Goal: Information Seeking & Learning: Learn about a topic

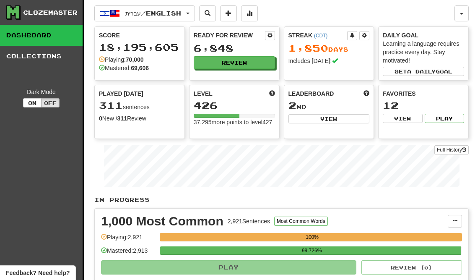
click at [353, 121] on button "View" at bounding box center [328, 118] width 81 height 9
select select "**********"
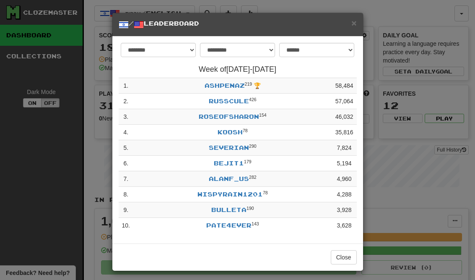
click at [349, 259] on button "Close" at bounding box center [344, 257] width 26 height 14
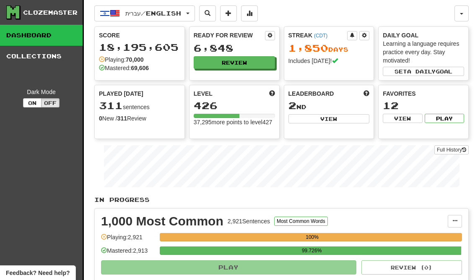
click at [259, 61] on button "Review" at bounding box center [234, 62] width 81 height 13
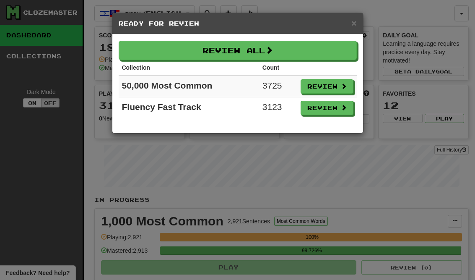
click at [344, 108] on span at bounding box center [344, 107] width 6 height 6
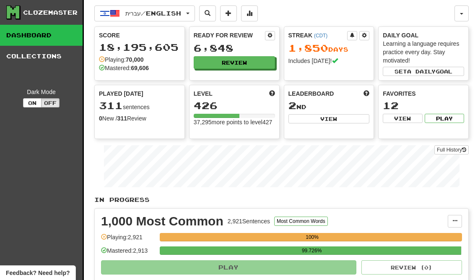
select select "**"
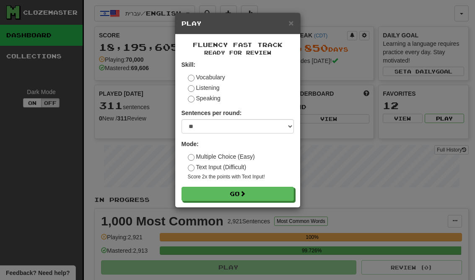
click at [281, 192] on button "Go" at bounding box center [237, 194] width 112 height 14
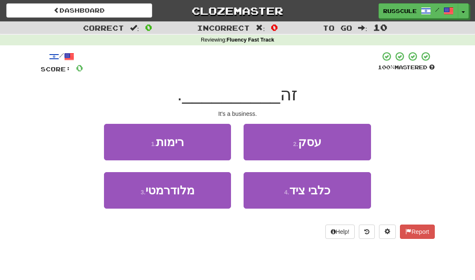
click at [346, 147] on button "2 . עסק" at bounding box center [307, 142] width 127 height 36
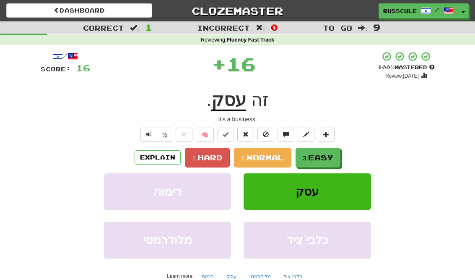
click at [321, 160] on span "Easy" at bounding box center [320, 157] width 25 height 9
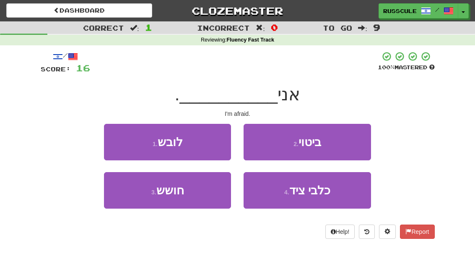
click at [127, 189] on button "3 . חושש" at bounding box center [167, 190] width 127 height 36
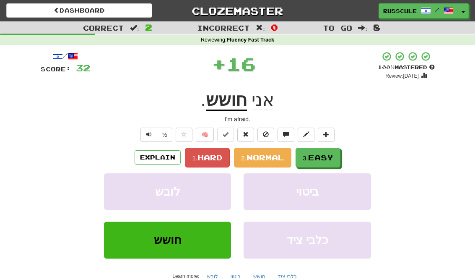
click at [336, 156] on button "3. Easy" at bounding box center [318, 158] width 45 height 20
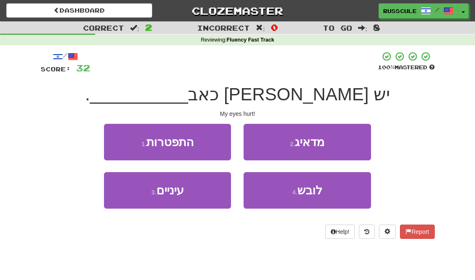
click at [127, 197] on button "3 . עיניים" at bounding box center [167, 190] width 127 height 36
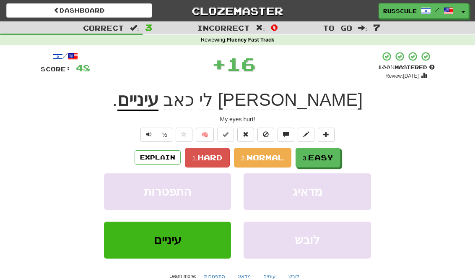
click at [329, 158] on span "Easy" at bounding box center [320, 157] width 25 height 9
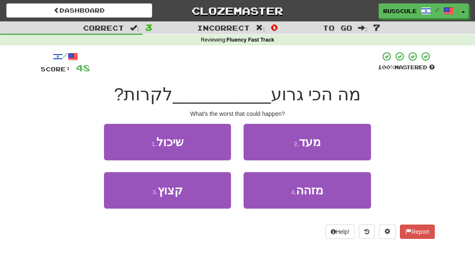
click at [126, 132] on button "1 . שיכול" at bounding box center [167, 142] width 127 height 36
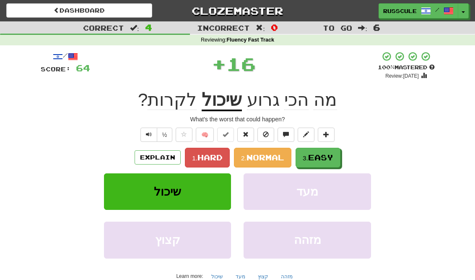
click at [332, 156] on span "Easy" at bounding box center [320, 157] width 25 height 9
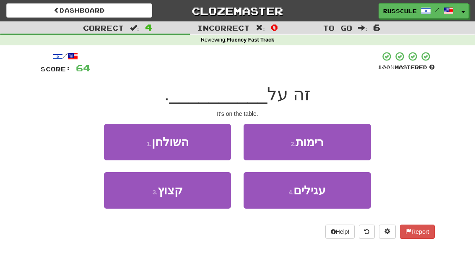
click at [118, 138] on button "1 . השולחן" at bounding box center [167, 142] width 127 height 36
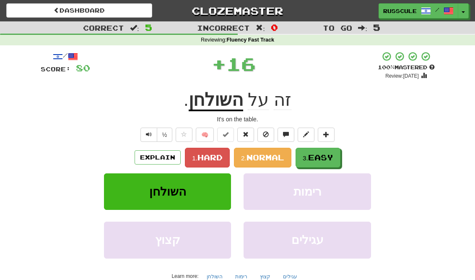
click at [340, 156] on button "3. Easy" at bounding box center [318, 158] width 45 height 20
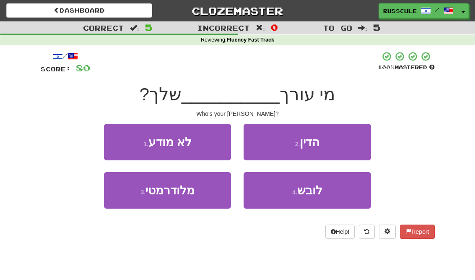
click at [345, 141] on button "2 . הדין" at bounding box center [307, 142] width 127 height 36
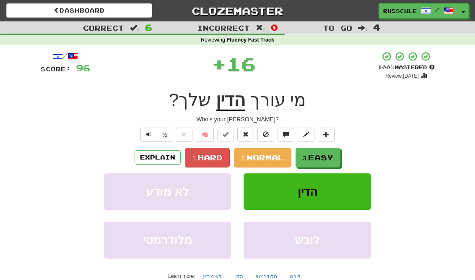
click at [329, 158] on span "Easy" at bounding box center [320, 157] width 25 height 9
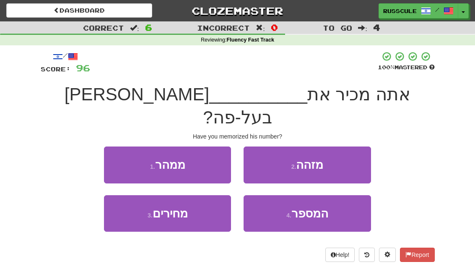
click at [334, 197] on button "4 . המספר" at bounding box center [307, 213] width 127 height 36
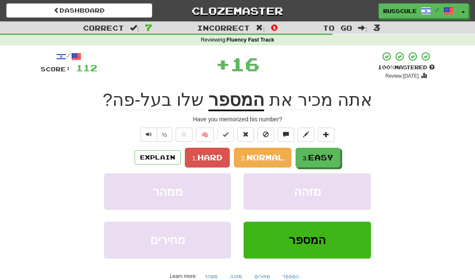
click at [340, 160] on button "3. Easy" at bounding box center [318, 158] width 45 height 20
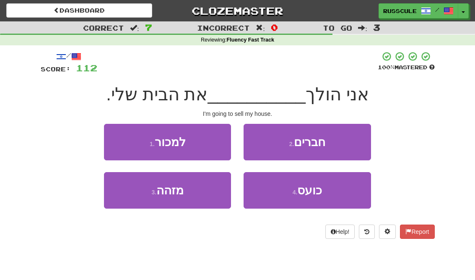
click at [117, 138] on button "1 . למכור" at bounding box center [167, 142] width 127 height 36
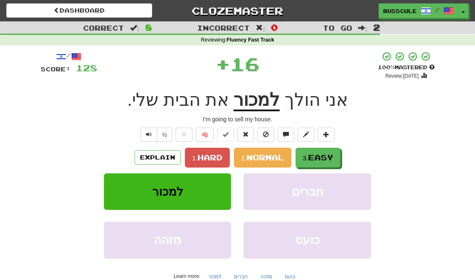
click at [333, 161] on span "Easy" at bounding box center [320, 157] width 25 height 9
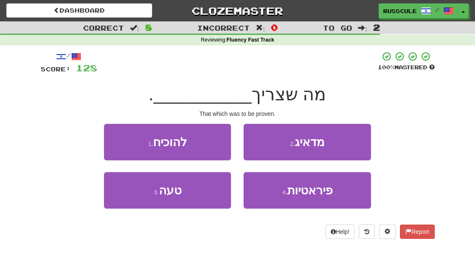
click at [115, 137] on button "1 . להוכיח" at bounding box center [167, 142] width 127 height 36
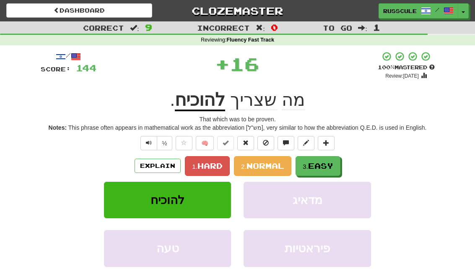
click at [332, 160] on button "3. Easy" at bounding box center [318, 166] width 45 height 20
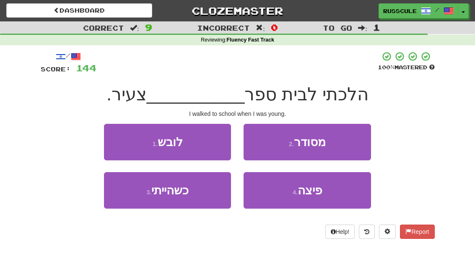
click at [197, 194] on button "3 . כשהייתי" at bounding box center [167, 190] width 127 height 36
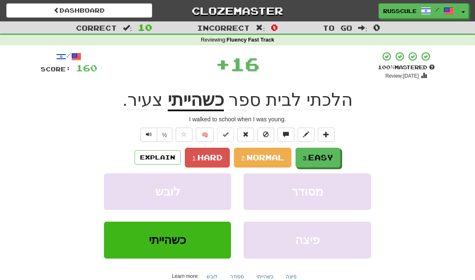
click at [320, 159] on span "Easy" at bounding box center [320, 157] width 25 height 9
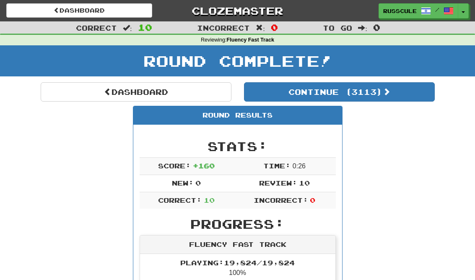
click at [408, 87] on button "Continue ( 3113 )" at bounding box center [339, 91] width 191 height 19
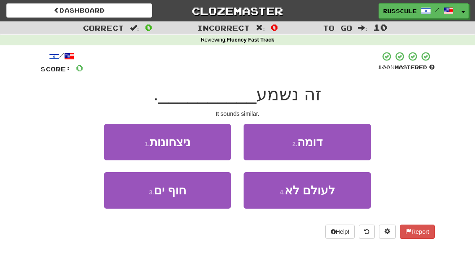
click at [337, 144] on button "2 . דומה" at bounding box center [307, 142] width 127 height 36
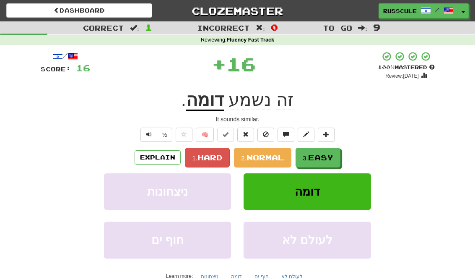
click at [319, 164] on button "3. Easy" at bounding box center [318, 158] width 45 height 20
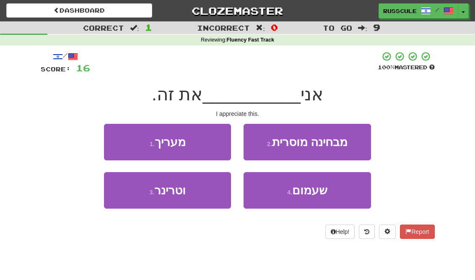
click at [211, 140] on button "1 . מעריך" at bounding box center [167, 142] width 127 height 36
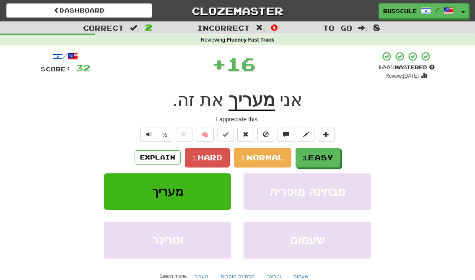
click at [311, 153] on span "Easy" at bounding box center [320, 157] width 25 height 9
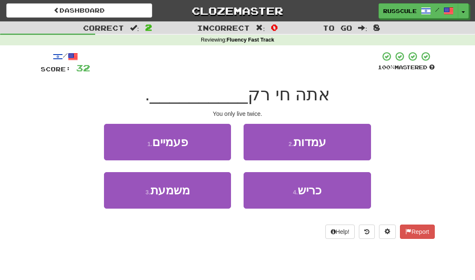
click at [203, 142] on button "1 . פעמיים" at bounding box center [167, 142] width 127 height 36
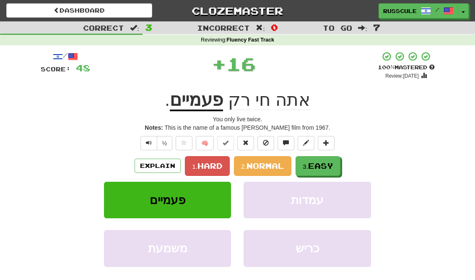
click at [321, 159] on button "3. Easy" at bounding box center [318, 166] width 45 height 20
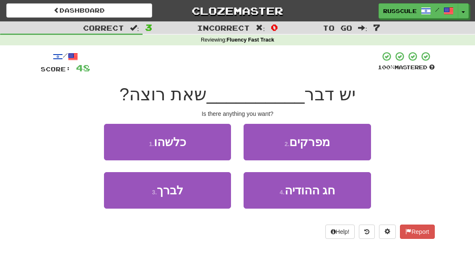
click at [204, 197] on button "3 . לברך" at bounding box center [167, 190] width 127 height 36
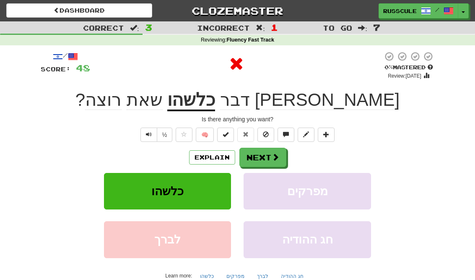
click at [272, 149] on button "Next" at bounding box center [262, 157] width 47 height 19
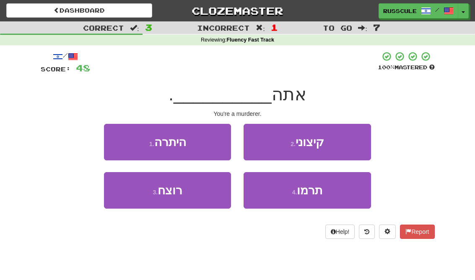
click at [195, 199] on button "3 . רוצח" at bounding box center [167, 190] width 127 height 36
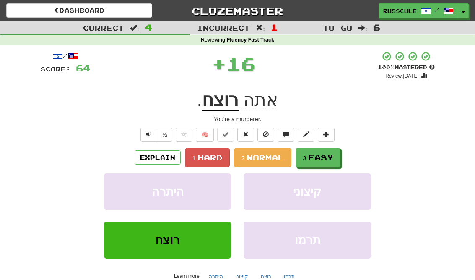
click at [323, 160] on span "Easy" at bounding box center [320, 157] width 25 height 9
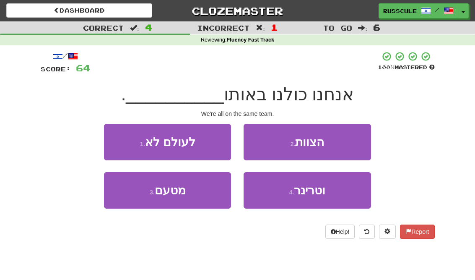
click at [322, 138] on span "הצוות" at bounding box center [309, 141] width 29 height 13
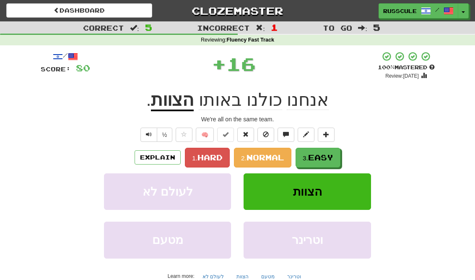
click at [319, 148] on button "3. Easy" at bounding box center [318, 158] width 45 height 20
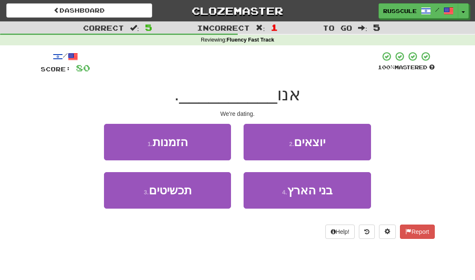
click at [341, 134] on button "2 . יוצאים" at bounding box center [307, 142] width 127 height 36
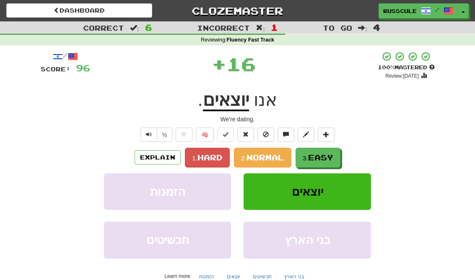
click at [324, 156] on span "Easy" at bounding box center [320, 157] width 25 height 9
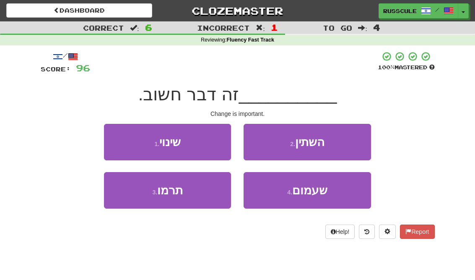
click at [342, 143] on button "2 . השתין" at bounding box center [307, 142] width 127 height 36
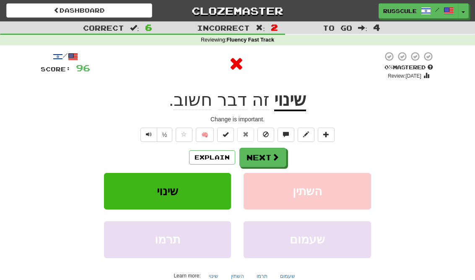
click at [263, 161] on button "Next" at bounding box center [262, 157] width 47 height 19
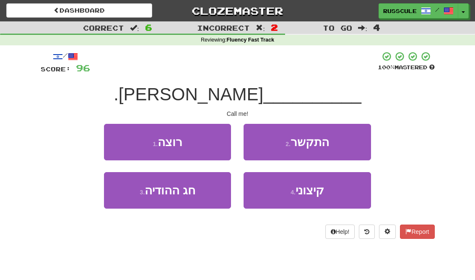
click at [330, 140] on button "2 . התקשר" at bounding box center [307, 142] width 127 height 36
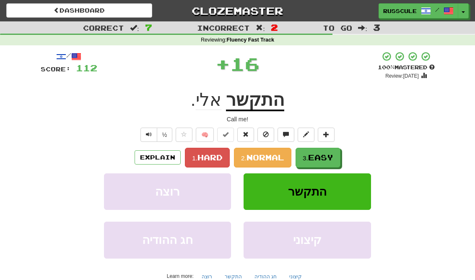
click at [319, 155] on span "Easy" at bounding box center [320, 157] width 25 height 9
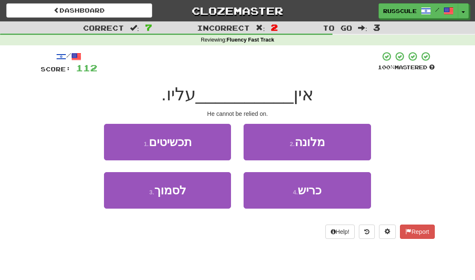
click at [194, 200] on button "3 . לסמוך" at bounding box center [167, 190] width 127 height 36
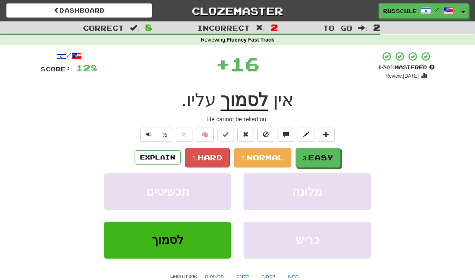
click at [333, 151] on button "3. Easy" at bounding box center [318, 158] width 45 height 20
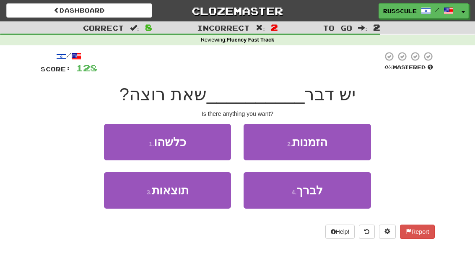
click at [197, 139] on button "1 . כלשהו" at bounding box center [167, 142] width 127 height 36
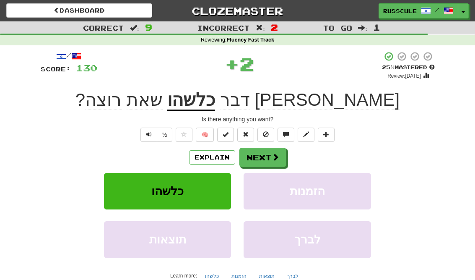
click at [272, 156] on span at bounding box center [276, 157] width 8 height 8
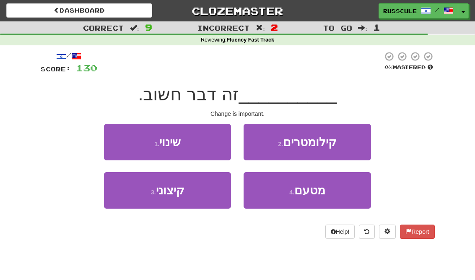
click at [199, 142] on button "1 . שינוי" at bounding box center [167, 142] width 127 height 36
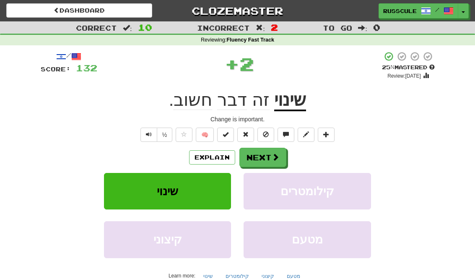
click at [267, 153] on button "Next" at bounding box center [262, 157] width 47 height 19
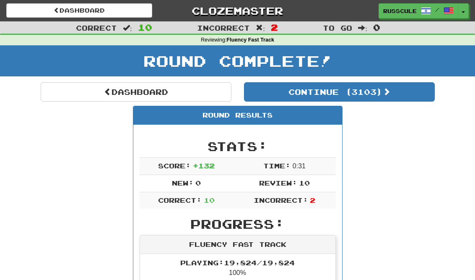
click at [338, 90] on button "Continue ( 3103 )" at bounding box center [339, 91] width 191 height 19
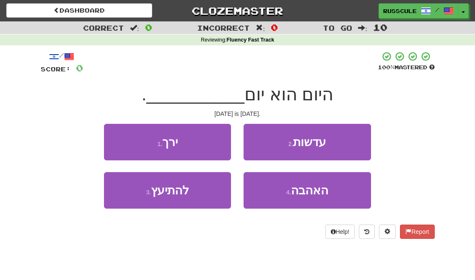
click at [341, 194] on button "4 . האהבה" at bounding box center [307, 190] width 127 height 36
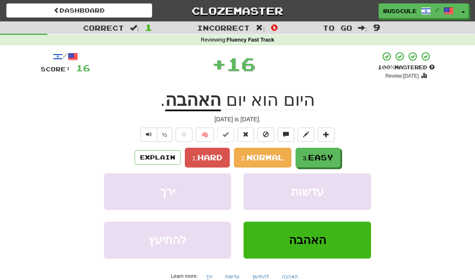
click at [332, 161] on span "Easy" at bounding box center [320, 157] width 25 height 9
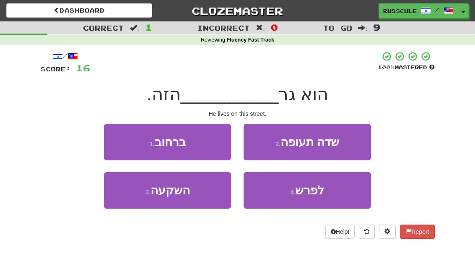
click at [111, 134] on button "1 . ברחוב" at bounding box center [167, 142] width 127 height 36
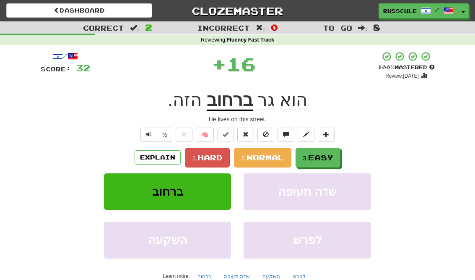
click at [340, 156] on button "3. Easy" at bounding box center [318, 158] width 45 height 20
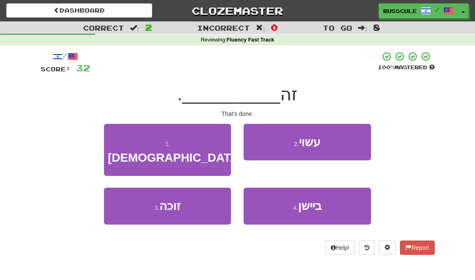
click at [350, 144] on button "2 . עשוי" at bounding box center [307, 142] width 127 height 36
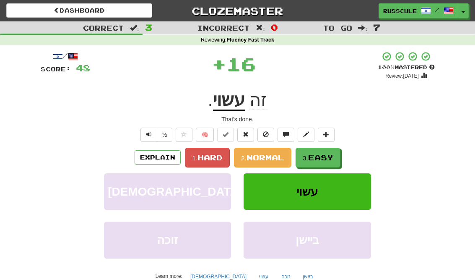
click at [327, 158] on span "Easy" at bounding box center [320, 157] width 25 height 9
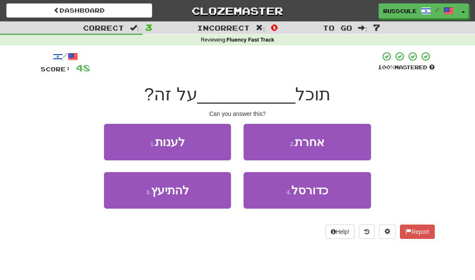
click at [110, 135] on button "1 . לענות" at bounding box center [167, 142] width 127 height 36
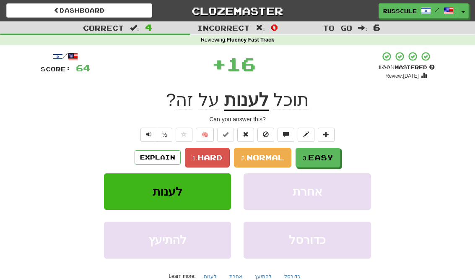
click at [331, 155] on span "Easy" at bounding box center [320, 157] width 25 height 9
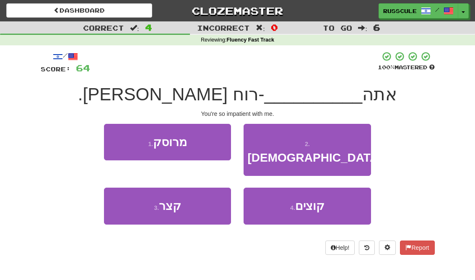
click at [125, 192] on button "3 . קצר" at bounding box center [167, 205] width 127 height 36
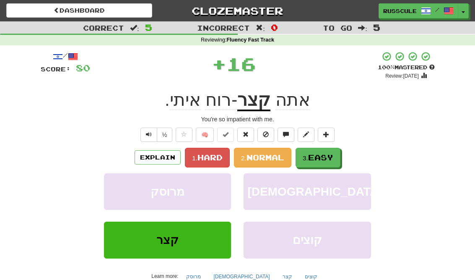
click at [332, 156] on span "Easy" at bounding box center [320, 157] width 25 height 9
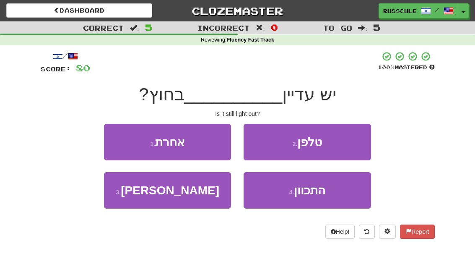
click at [126, 193] on button "3 . אור" at bounding box center [167, 190] width 127 height 36
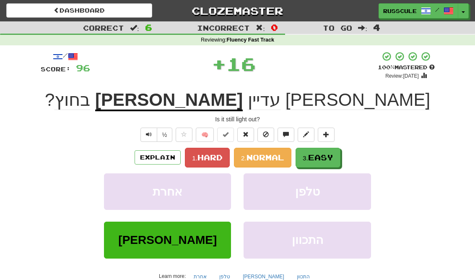
click at [333, 156] on span "Easy" at bounding box center [320, 157] width 25 height 9
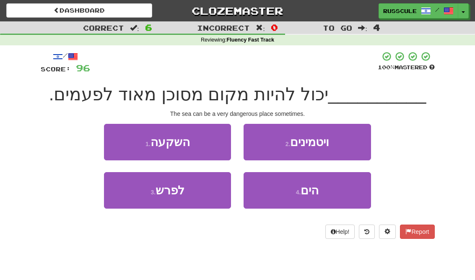
click at [332, 194] on button "4 . הים" at bounding box center [307, 190] width 127 height 36
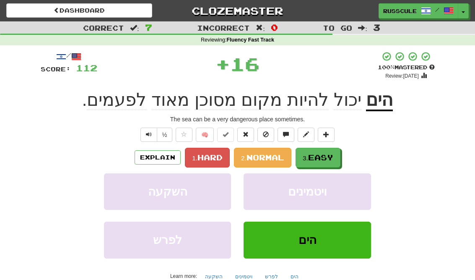
click at [340, 156] on button "3. Easy" at bounding box center [318, 158] width 45 height 20
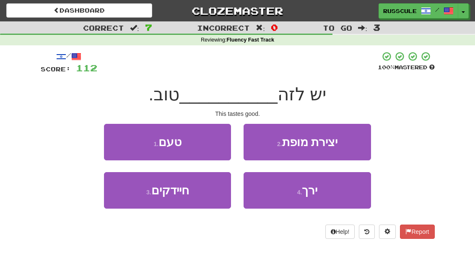
click at [115, 134] on button "1 . טעם" at bounding box center [167, 142] width 127 height 36
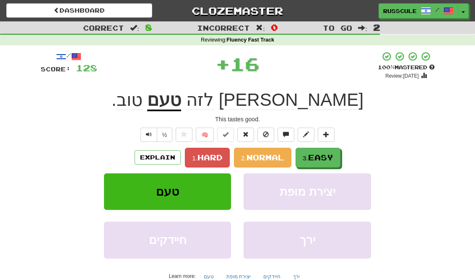
click at [335, 157] on button "3. Easy" at bounding box center [318, 158] width 45 height 20
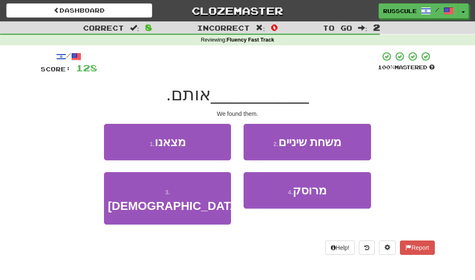
click at [114, 136] on button "1 . מצאנו" at bounding box center [167, 142] width 127 height 36
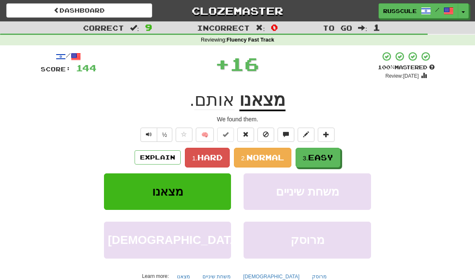
click at [328, 161] on button "3. Easy" at bounding box center [318, 158] width 45 height 20
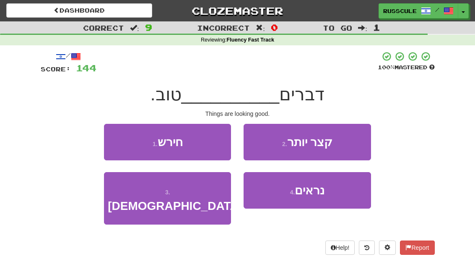
click at [323, 192] on span "נראים" at bounding box center [310, 190] width 30 height 13
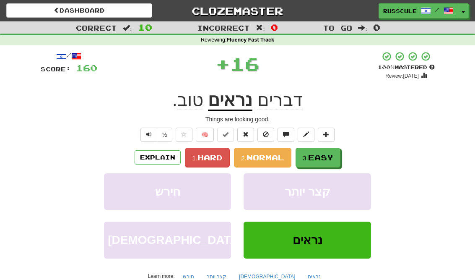
click at [329, 157] on span "Easy" at bounding box center [320, 157] width 25 height 9
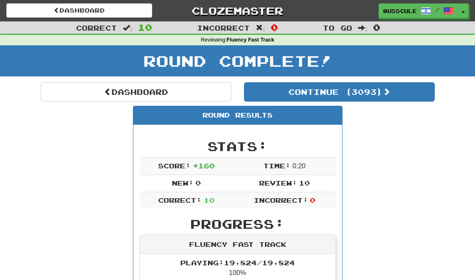
click at [408, 96] on button "Continue ( 3093 )" at bounding box center [339, 91] width 191 height 19
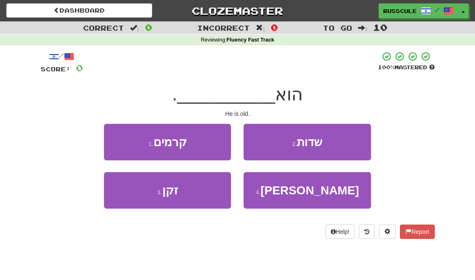
click at [125, 194] on button "3 . זקן" at bounding box center [167, 190] width 127 height 36
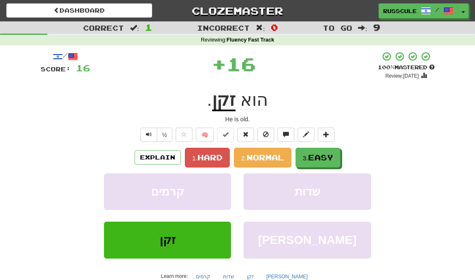
click at [330, 155] on span "Easy" at bounding box center [320, 157] width 25 height 9
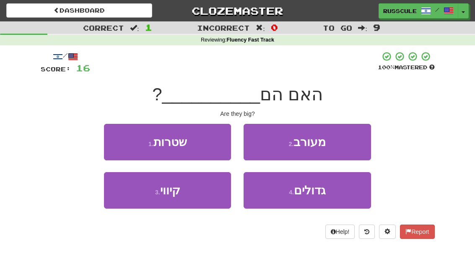
click at [334, 193] on button "4 . גדולים" at bounding box center [307, 190] width 127 height 36
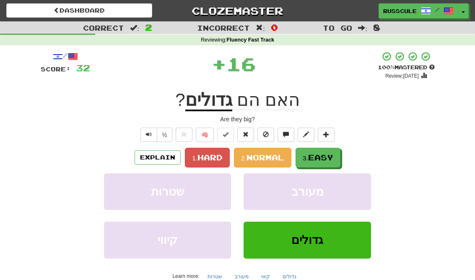
click at [340, 154] on button "3. Easy" at bounding box center [318, 158] width 45 height 20
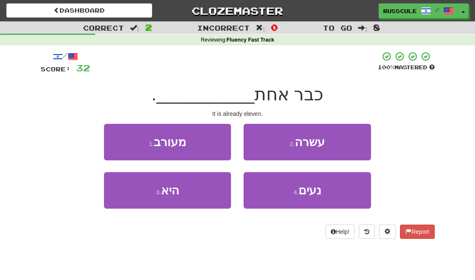
click at [349, 145] on button "2 . עשרה" at bounding box center [307, 142] width 127 height 36
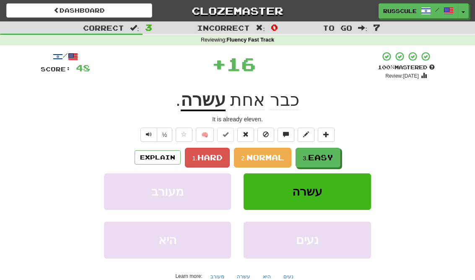
click at [349, 145] on div "/ Score: 48 + 16 100 % Mastered Review: 2025-11-30 כבר אחת עשרה . It is already…" at bounding box center [238, 182] width 394 height 263
click at [333, 157] on span "Easy" at bounding box center [320, 157] width 25 height 9
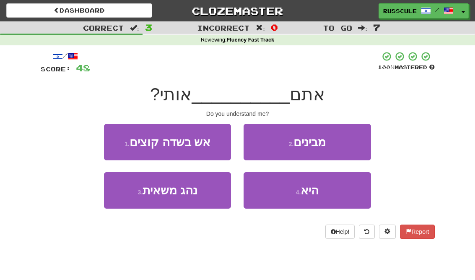
click at [352, 145] on button "2 . מבינים" at bounding box center [307, 142] width 127 height 36
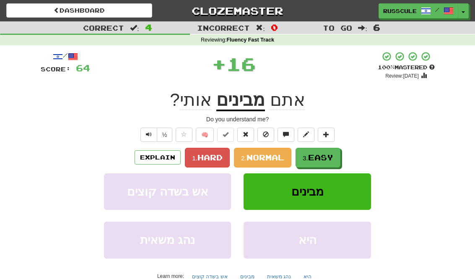
click at [332, 157] on span "Easy" at bounding box center [320, 157] width 25 height 9
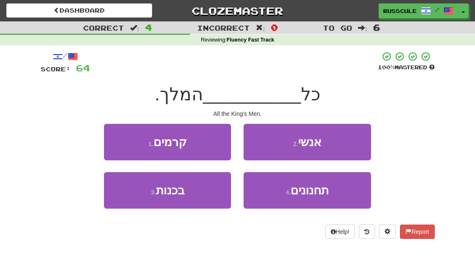
click at [345, 146] on button "2 . אנשי" at bounding box center [307, 142] width 127 height 36
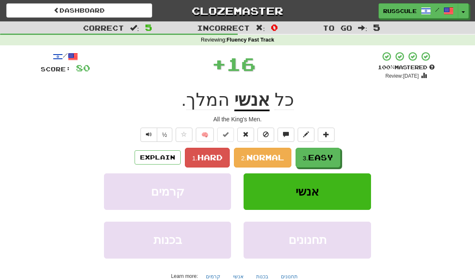
click at [345, 148] on div "Explain 1. Hard 2. Normal 3. Easy" at bounding box center [238, 158] width 394 height 20
click at [333, 155] on span "Easy" at bounding box center [320, 157] width 25 height 9
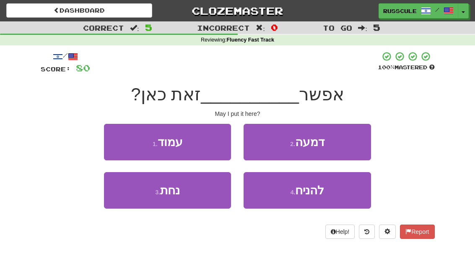
click at [327, 192] on button "4 . להניח" at bounding box center [307, 190] width 127 height 36
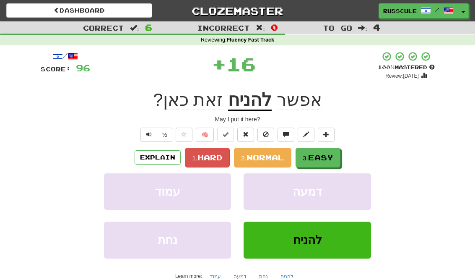
click at [340, 153] on button "3. Easy" at bounding box center [318, 158] width 45 height 20
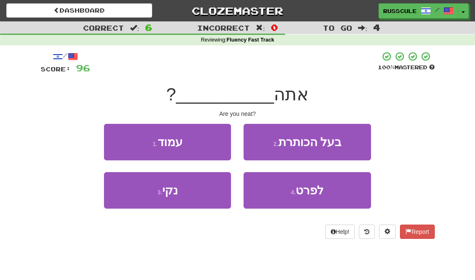
click at [125, 195] on button "3 . נקי" at bounding box center [167, 190] width 127 height 36
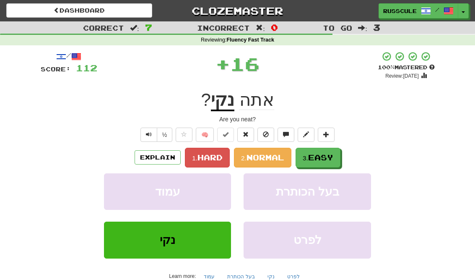
click at [339, 156] on button "3. Easy" at bounding box center [318, 158] width 45 height 20
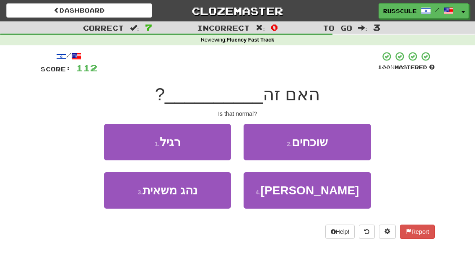
click at [111, 137] on button "1 . רגיל" at bounding box center [167, 142] width 127 height 36
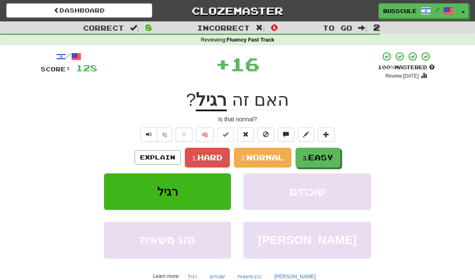
click at [333, 159] on span "Easy" at bounding box center [320, 157] width 25 height 9
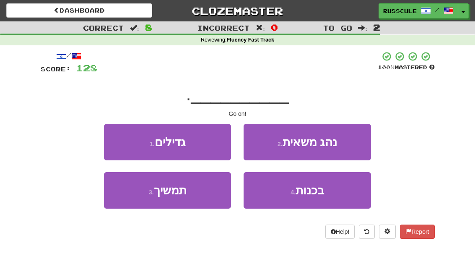
click at [124, 197] on button "3 . תמשיך" at bounding box center [167, 190] width 127 height 36
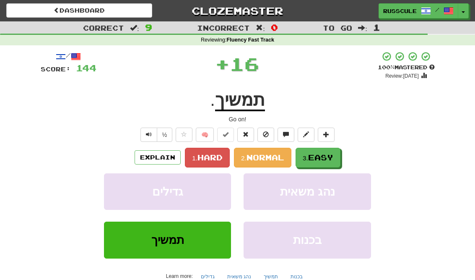
click at [329, 157] on span "Easy" at bounding box center [320, 157] width 25 height 9
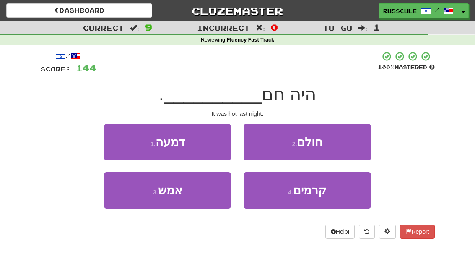
click at [128, 201] on button "3 . אמש" at bounding box center [167, 190] width 127 height 36
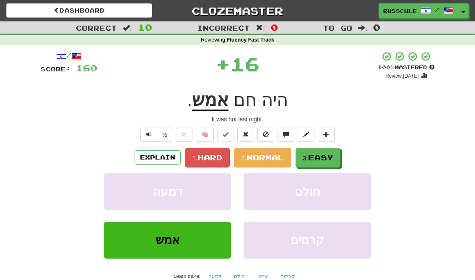
click at [331, 161] on span "Easy" at bounding box center [320, 157] width 25 height 9
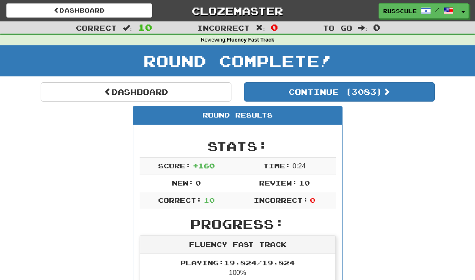
click at [404, 99] on button "Continue ( 3083 )" at bounding box center [339, 91] width 191 height 19
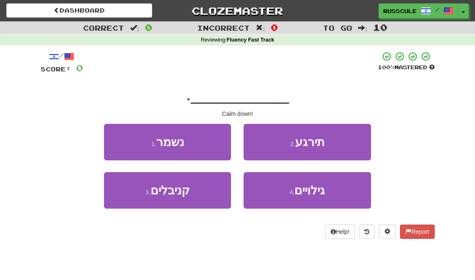
click at [346, 143] on button "2 . תירגע" at bounding box center [307, 142] width 127 height 36
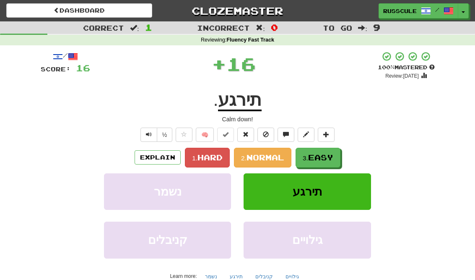
click at [329, 153] on span "Easy" at bounding box center [320, 157] width 25 height 9
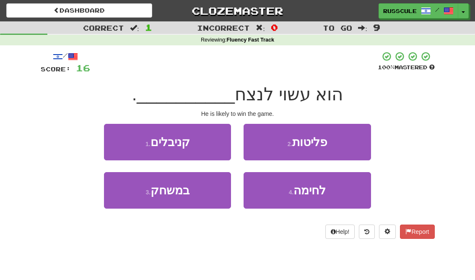
click at [124, 196] on button "3 . במשחק" at bounding box center [167, 190] width 127 height 36
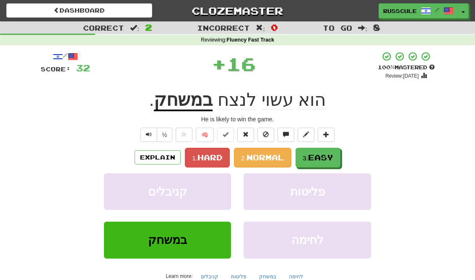
click at [340, 155] on button "3. Easy" at bounding box center [318, 158] width 45 height 20
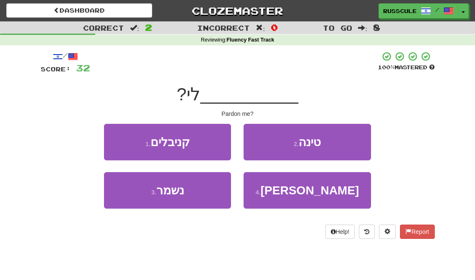
click at [346, 190] on button "4 . סלח" at bounding box center [307, 190] width 127 height 36
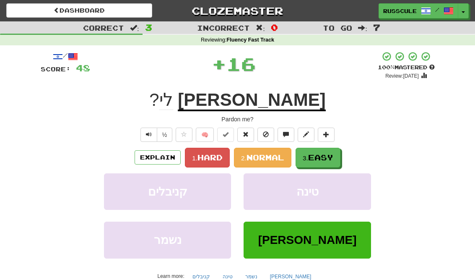
click at [340, 148] on button "3. Easy" at bounding box center [318, 158] width 45 height 20
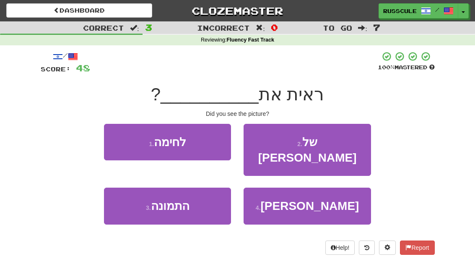
click at [127, 199] on button "3 . התמונה" at bounding box center [167, 205] width 127 height 36
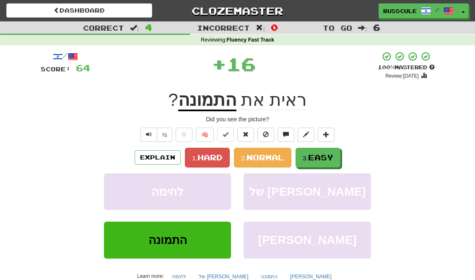
click at [339, 158] on button "3. Easy" at bounding box center [318, 158] width 45 height 20
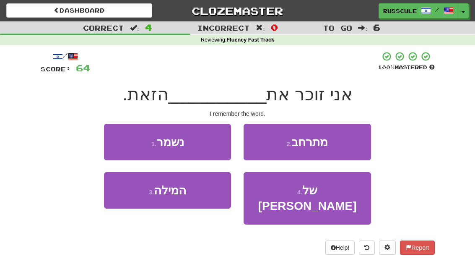
click at [127, 199] on button "3 . המילה" at bounding box center [167, 190] width 127 height 36
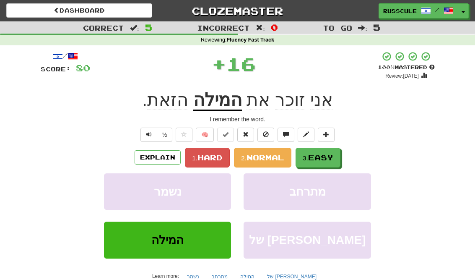
click at [340, 161] on button "3. Easy" at bounding box center [318, 158] width 45 height 20
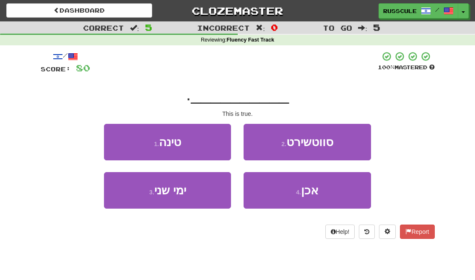
click at [350, 189] on button "4 . אכן" at bounding box center [307, 190] width 127 height 36
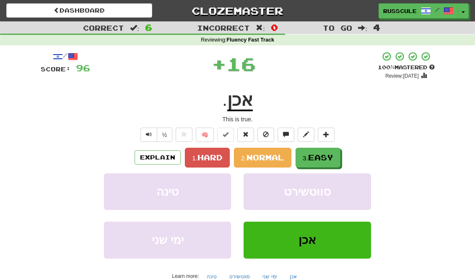
click at [340, 150] on button "3. Easy" at bounding box center [318, 158] width 45 height 20
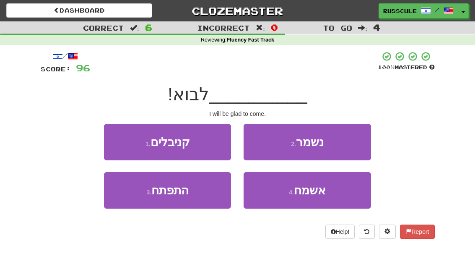
click at [345, 194] on button "4 . אשמח" at bounding box center [307, 190] width 127 height 36
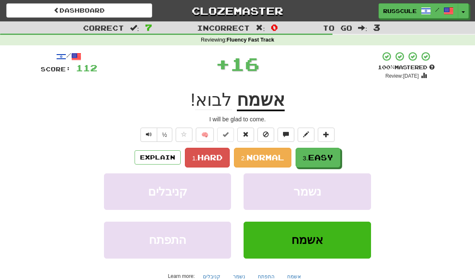
click at [340, 154] on button "3. Easy" at bounding box center [318, 158] width 45 height 20
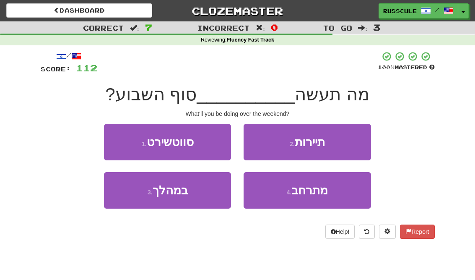
click at [125, 195] on button "3 . במהלך" at bounding box center [167, 190] width 127 height 36
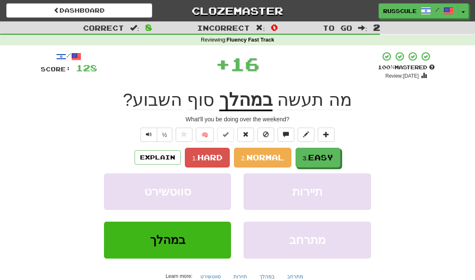
click at [340, 151] on button "3. Easy" at bounding box center [318, 158] width 45 height 20
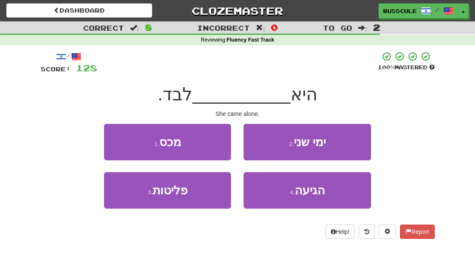
click at [342, 195] on button "4 . הגיעה" at bounding box center [307, 190] width 127 height 36
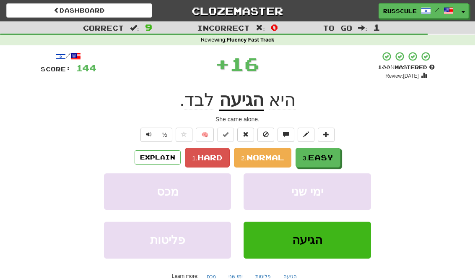
click at [337, 159] on button "3. Easy" at bounding box center [318, 158] width 45 height 20
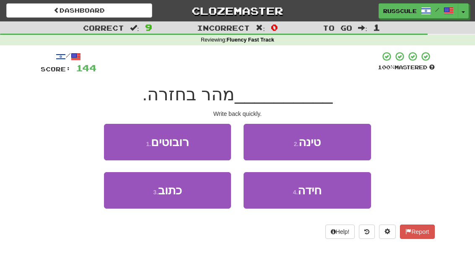
click at [124, 190] on button "3 . כתוב" at bounding box center [167, 190] width 127 height 36
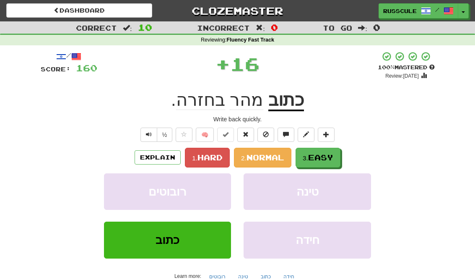
click at [332, 156] on span "Easy" at bounding box center [320, 157] width 25 height 9
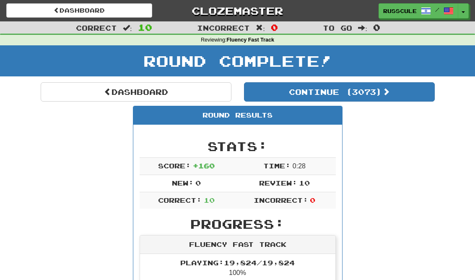
click at [65, 97] on link "Dashboard" at bounding box center [136, 91] width 191 height 19
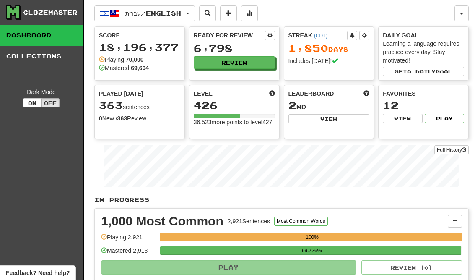
click at [356, 122] on button "View" at bounding box center [328, 118] width 81 height 9
select select "**********"
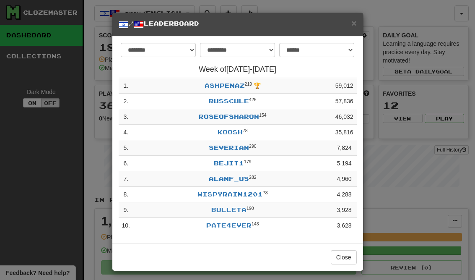
click at [350, 258] on button "Close" at bounding box center [344, 257] width 26 height 14
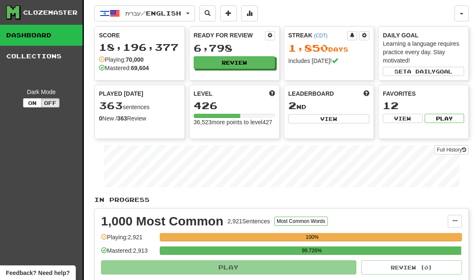
click at [260, 64] on button "Review" at bounding box center [234, 62] width 81 height 13
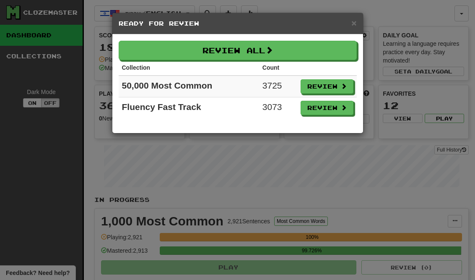
click at [337, 110] on button "Review" at bounding box center [327, 108] width 53 height 14
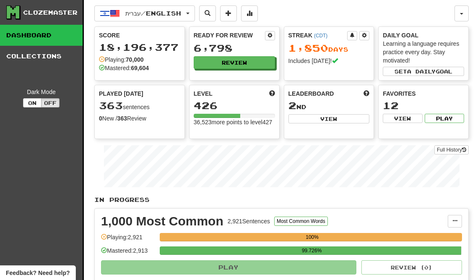
select select "**"
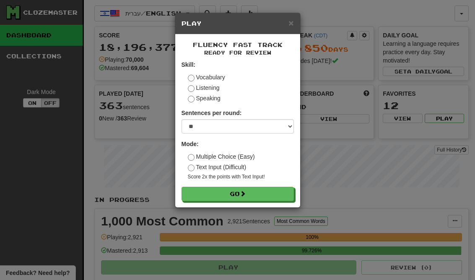
click at [270, 193] on button "Go" at bounding box center [237, 194] width 112 height 14
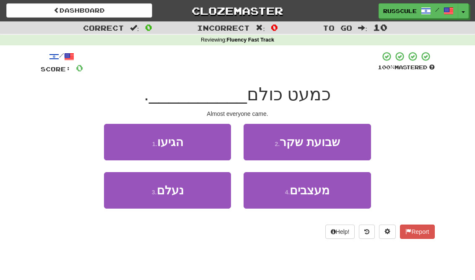
click at [211, 143] on button "1 . הגיעו" at bounding box center [167, 142] width 127 height 36
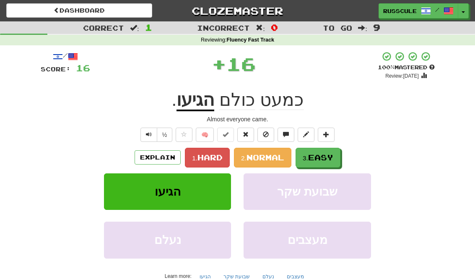
click at [328, 164] on button "3. Easy" at bounding box center [318, 158] width 45 height 20
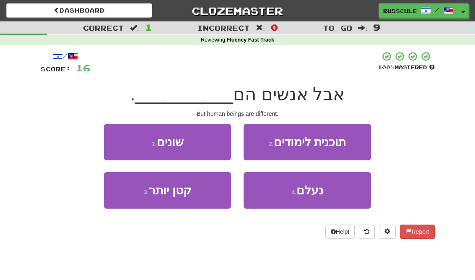
click at [204, 146] on button "1 . שונים" at bounding box center [167, 142] width 127 height 36
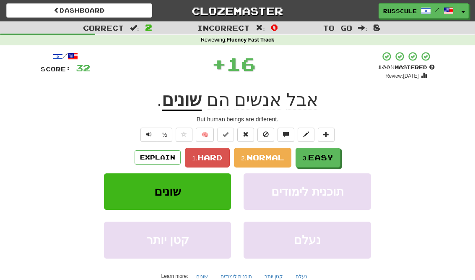
click at [327, 158] on span "Easy" at bounding box center [320, 157] width 25 height 9
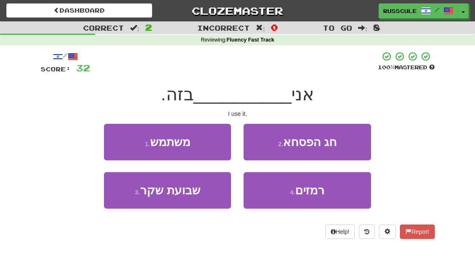
click at [206, 140] on button "1 . משתמש" at bounding box center [167, 142] width 127 height 36
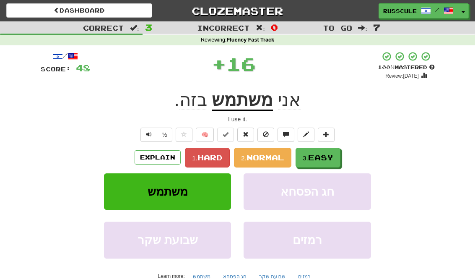
click at [315, 160] on span "Easy" at bounding box center [320, 157] width 25 height 9
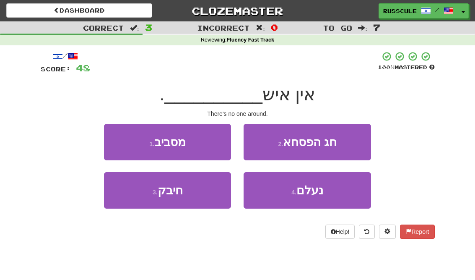
click at [203, 142] on button "1 . מסביב" at bounding box center [167, 142] width 127 height 36
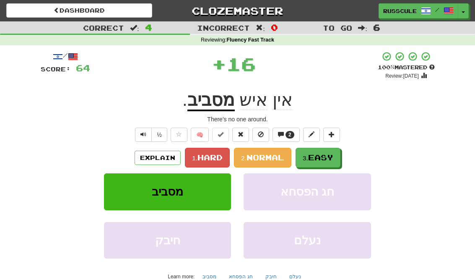
click at [322, 156] on span "Easy" at bounding box center [320, 157] width 25 height 9
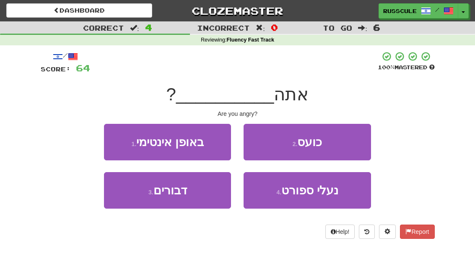
click at [324, 142] on button "2 . כועס" at bounding box center [307, 142] width 127 height 36
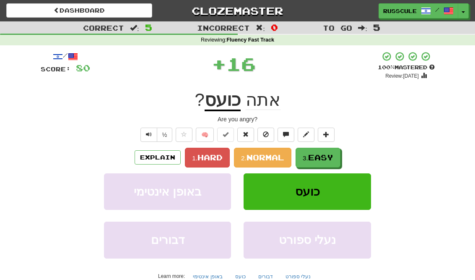
click at [317, 155] on span "Easy" at bounding box center [320, 157] width 25 height 9
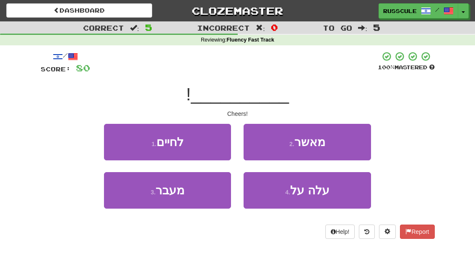
click at [192, 152] on button "1 . לחיים" at bounding box center [167, 142] width 127 height 36
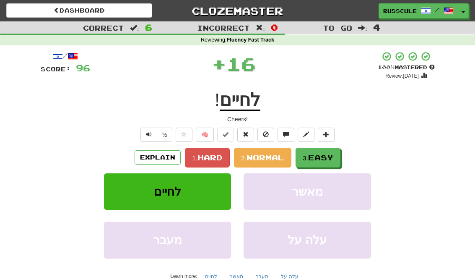
click at [314, 164] on button "3. Easy" at bounding box center [318, 158] width 45 height 20
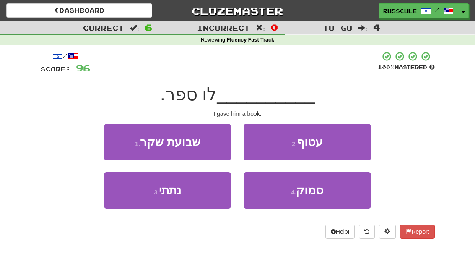
click at [196, 194] on button "3 . נתתי" at bounding box center [167, 190] width 127 height 36
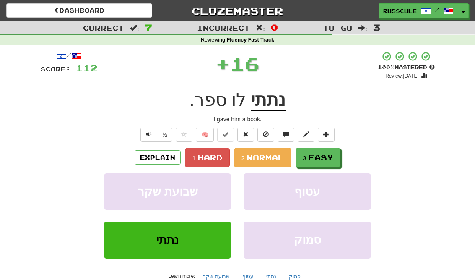
click at [320, 153] on span "Easy" at bounding box center [320, 157] width 25 height 9
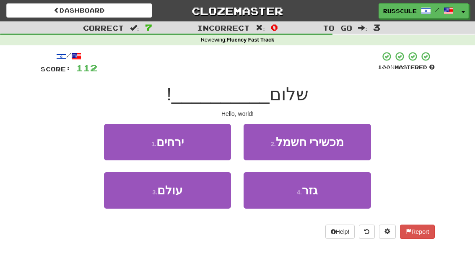
click at [194, 194] on button "3 . עולם" at bounding box center [167, 190] width 127 height 36
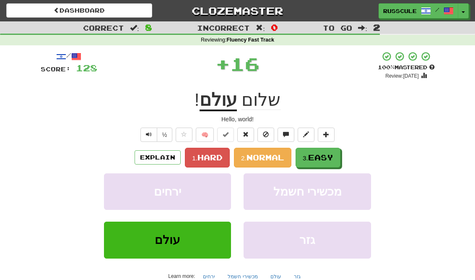
click at [323, 157] on span "Easy" at bounding box center [320, 157] width 25 height 9
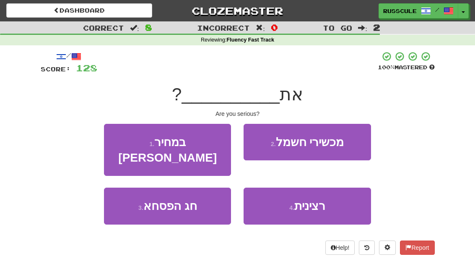
click at [280, 199] on button "4 . רצינית" at bounding box center [307, 205] width 127 height 36
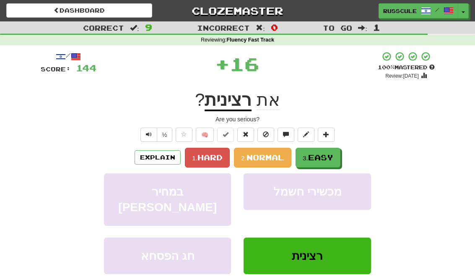
click at [325, 153] on span "Easy" at bounding box center [320, 157] width 25 height 9
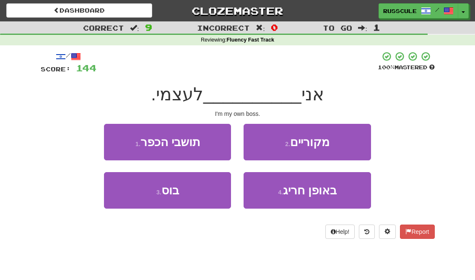
click at [188, 192] on button "3 . בוס" at bounding box center [167, 190] width 127 height 36
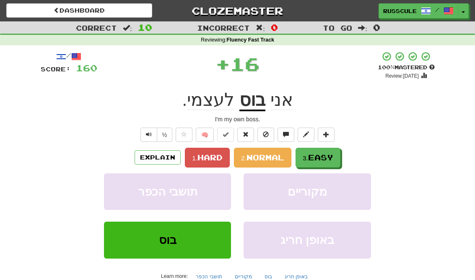
click at [321, 153] on span "Easy" at bounding box center [320, 157] width 25 height 9
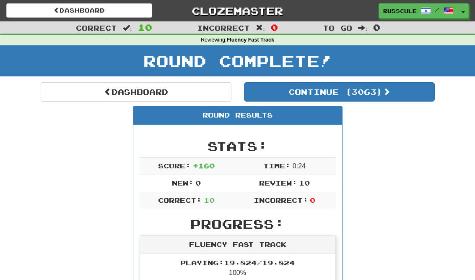
click at [382, 89] on button "Continue ( 3063 )" at bounding box center [339, 91] width 191 height 19
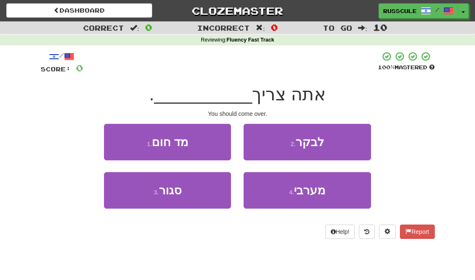
click at [328, 140] on button "2 . לבקר" at bounding box center [307, 142] width 127 height 36
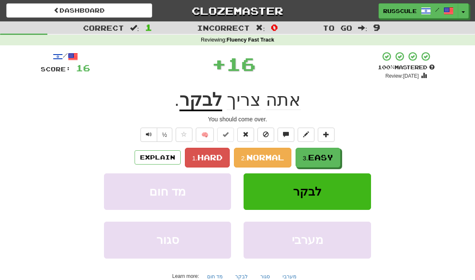
click at [312, 158] on span "Easy" at bounding box center [320, 157] width 25 height 9
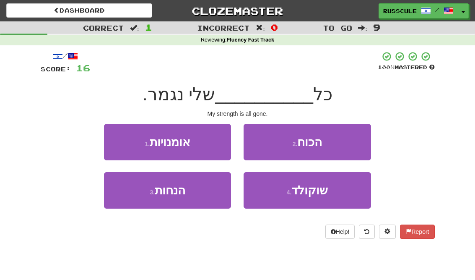
click at [308, 140] on span "הכוח" at bounding box center [309, 141] width 25 height 13
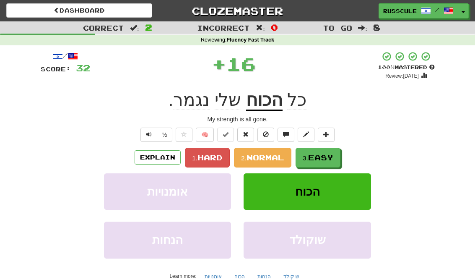
click at [319, 155] on span "Easy" at bounding box center [320, 157] width 25 height 9
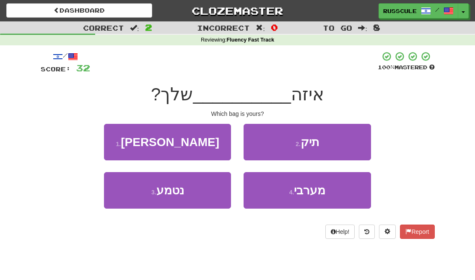
click at [320, 143] on button "2 . תיק" at bounding box center [307, 142] width 127 height 36
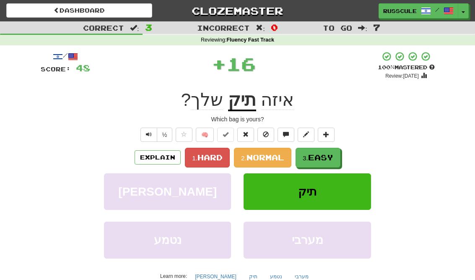
click at [322, 157] on span "Easy" at bounding box center [320, 157] width 25 height 9
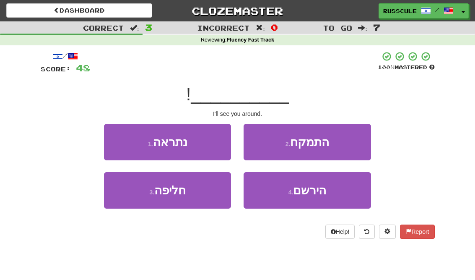
click at [201, 146] on button "1 . נתראה" at bounding box center [167, 142] width 127 height 36
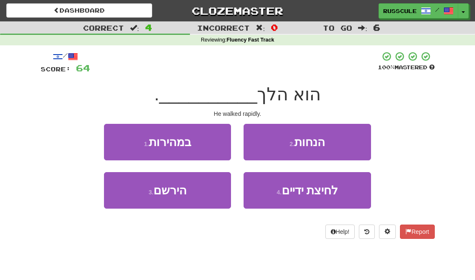
click at [200, 145] on button "1 . במהירות" at bounding box center [167, 142] width 127 height 36
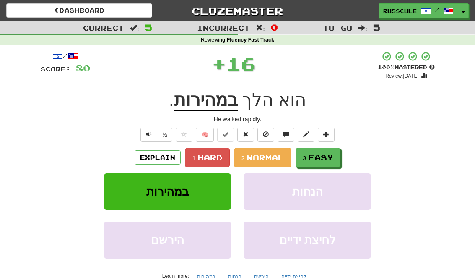
click at [308, 158] on small "3." at bounding box center [305, 157] width 5 height 7
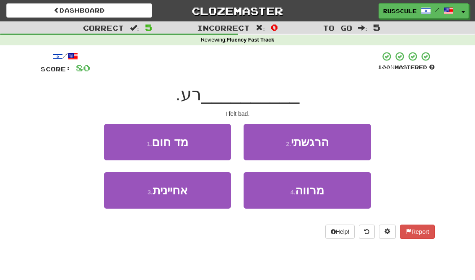
click at [349, 136] on button "2 . הרגשתי" at bounding box center [307, 142] width 127 height 36
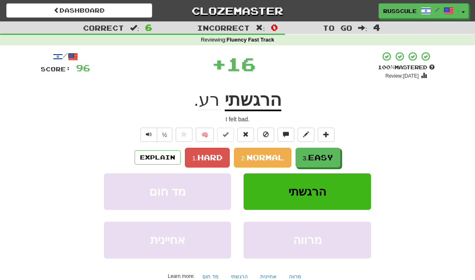
click at [326, 154] on span "Easy" at bounding box center [320, 157] width 25 height 9
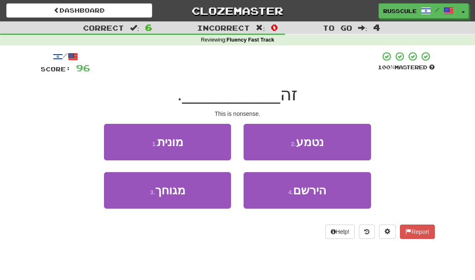
click at [199, 182] on button "3 . מגוחך" at bounding box center [167, 190] width 127 height 36
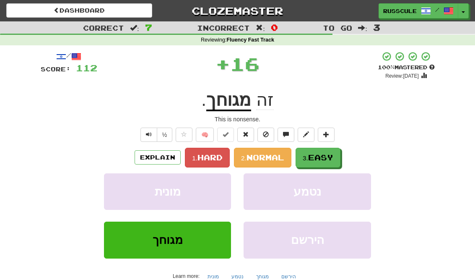
click at [332, 148] on button "3. Easy" at bounding box center [318, 158] width 45 height 20
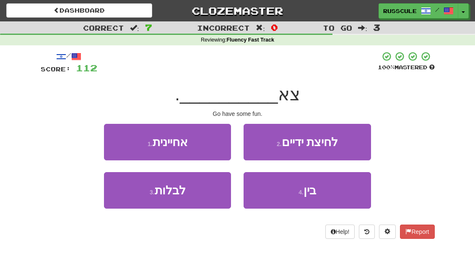
click at [194, 189] on button "3 . לבלות" at bounding box center [167, 190] width 127 height 36
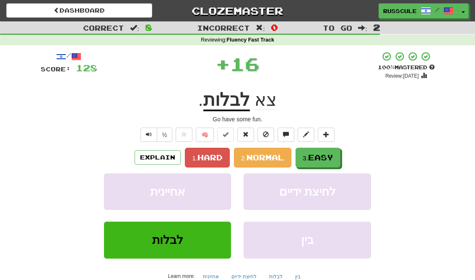
click at [321, 151] on button "3. Easy" at bounding box center [318, 158] width 45 height 20
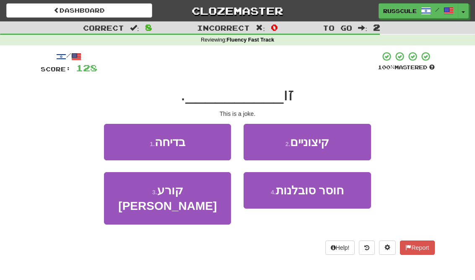
click at [198, 136] on button "1 . בדיחה" at bounding box center [167, 142] width 127 height 36
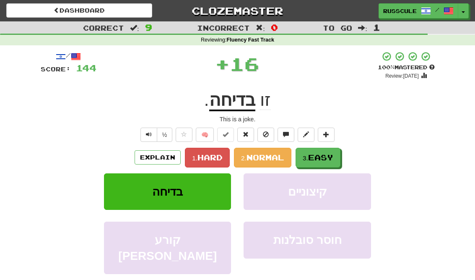
click at [321, 148] on button "3. Easy" at bounding box center [318, 158] width 45 height 20
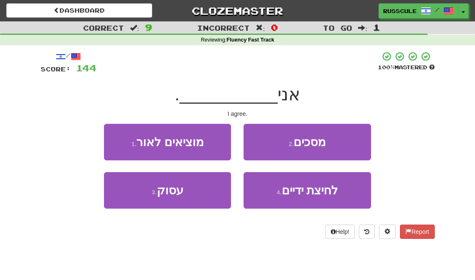
click at [318, 140] on span "מסכים" at bounding box center [309, 141] width 32 height 13
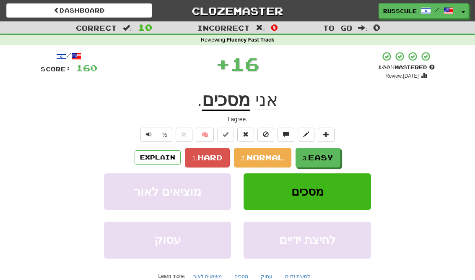
click at [321, 153] on span "Easy" at bounding box center [320, 157] width 25 height 9
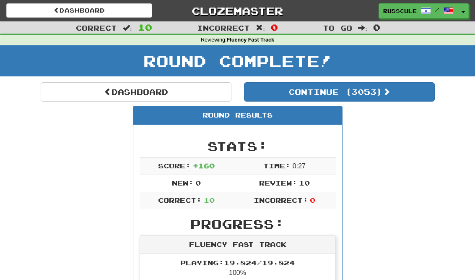
click at [376, 90] on button "Continue ( 3053 )" at bounding box center [339, 91] width 191 height 19
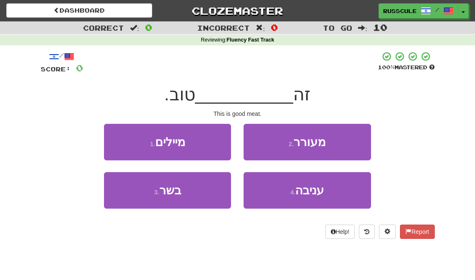
click at [190, 195] on button "3 . בשר" at bounding box center [167, 190] width 127 height 36
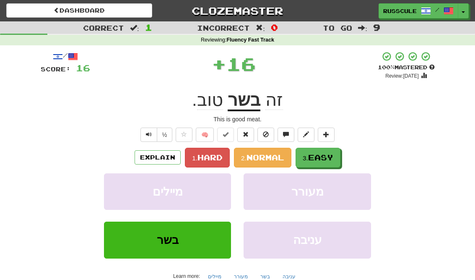
click at [317, 153] on span "Easy" at bounding box center [320, 157] width 25 height 9
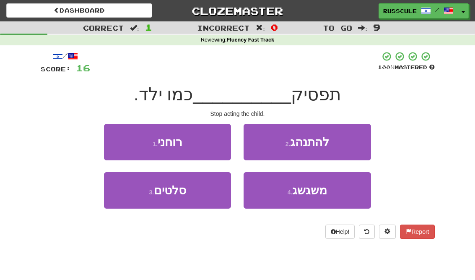
click at [343, 140] on button "2 . להתנהג" at bounding box center [307, 142] width 127 height 36
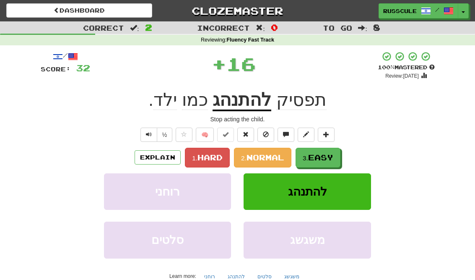
click at [319, 156] on span "Easy" at bounding box center [320, 157] width 25 height 9
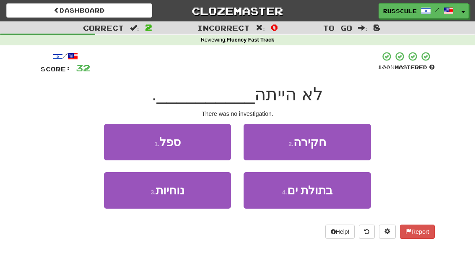
click at [337, 144] on button "2 . חקירה" at bounding box center [307, 142] width 127 height 36
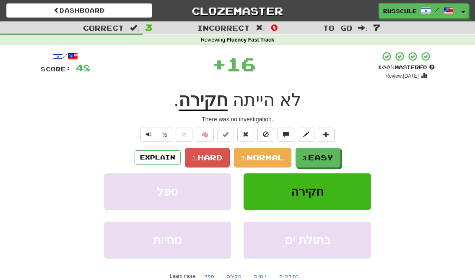
click at [321, 157] on span "Easy" at bounding box center [320, 157] width 25 height 9
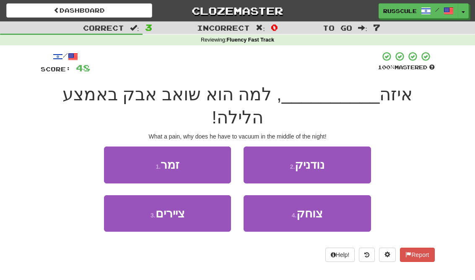
click at [286, 200] on button "4 . צוחק" at bounding box center [307, 213] width 127 height 36
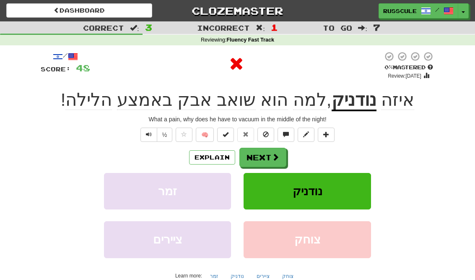
click at [266, 157] on button "Next" at bounding box center [262, 157] width 47 height 19
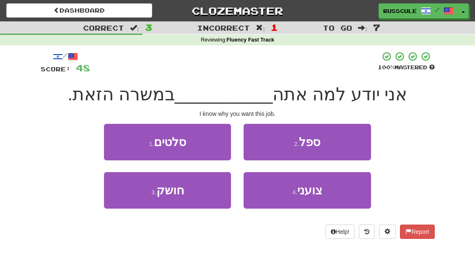
click at [192, 194] on button "3 . חושק" at bounding box center [167, 190] width 127 height 36
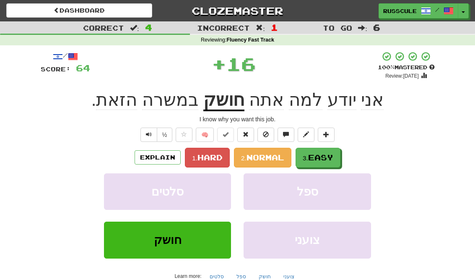
click at [321, 156] on span "Easy" at bounding box center [320, 157] width 25 height 9
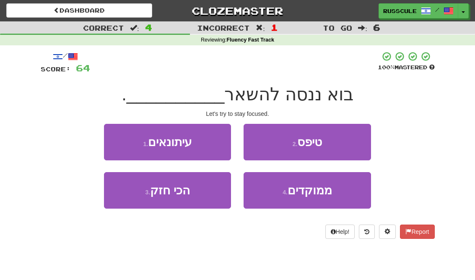
click at [312, 194] on span "ממוקדים" at bounding box center [310, 190] width 44 height 13
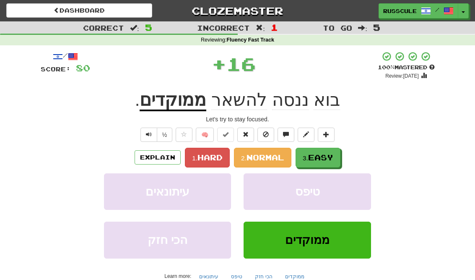
click at [327, 158] on span "Easy" at bounding box center [320, 157] width 25 height 9
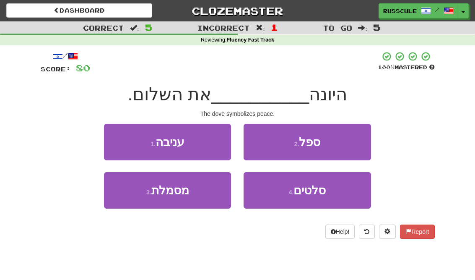
click at [201, 191] on button "3 . מסמלת" at bounding box center [167, 190] width 127 height 36
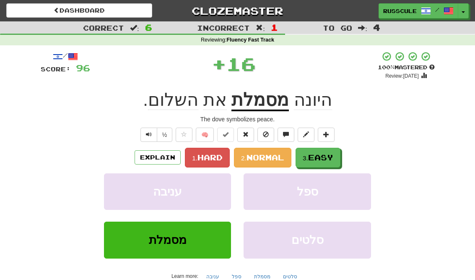
click at [311, 157] on span "Easy" at bounding box center [320, 157] width 25 height 9
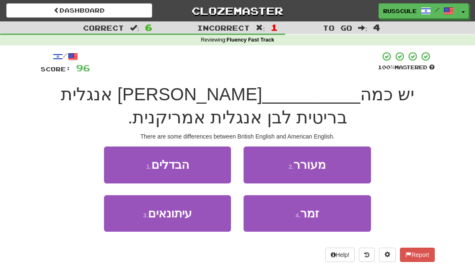
click at [197, 167] on button "1 . הבדלים" at bounding box center [167, 164] width 127 height 36
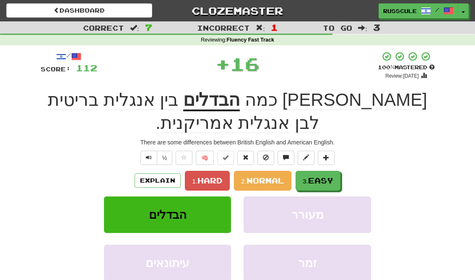
click at [325, 176] on span "Easy" at bounding box center [320, 180] width 25 height 9
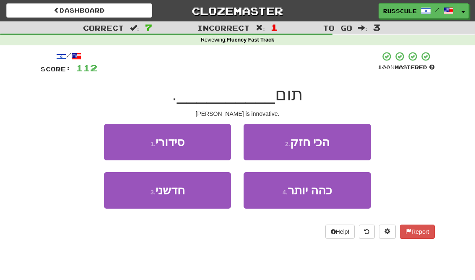
click at [205, 192] on button "3 . חדשני" at bounding box center [167, 190] width 127 height 36
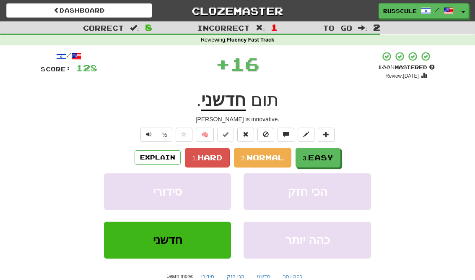
click at [326, 156] on span "Easy" at bounding box center [320, 157] width 25 height 9
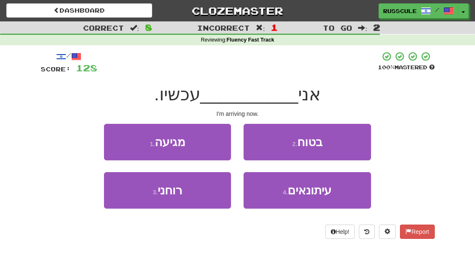
click at [206, 136] on button "1 . מגיעה" at bounding box center [167, 142] width 127 height 36
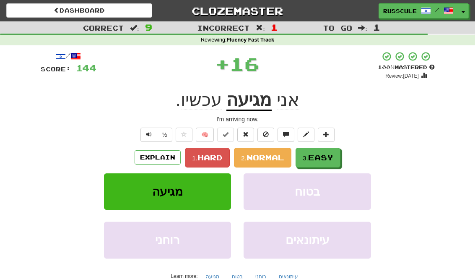
click at [329, 150] on button "3. Easy" at bounding box center [318, 158] width 45 height 20
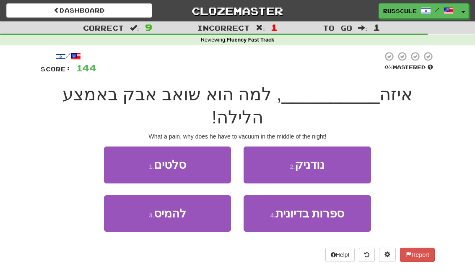
click at [321, 158] on span "נודניק" at bounding box center [310, 164] width 30 height 13
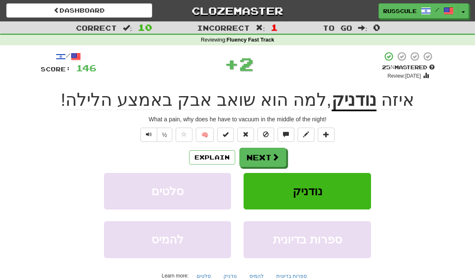
click at [264, 160] on button "Next" at bounding box center [262, 157] width 47 height 19
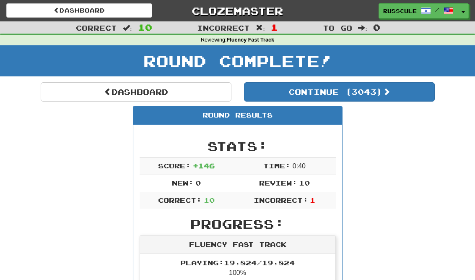
click at [149, 89] on link "Dashboard" at bounding box center [136, 91] width 191 height 19
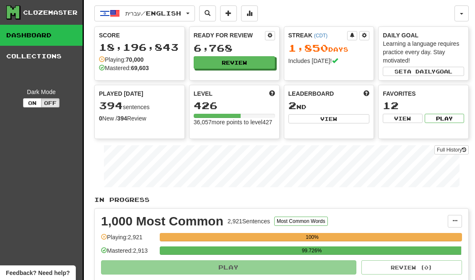
click at [342, 118] on button "View" at bounding box center [328, 118] width 81 height 9
select select "**********"
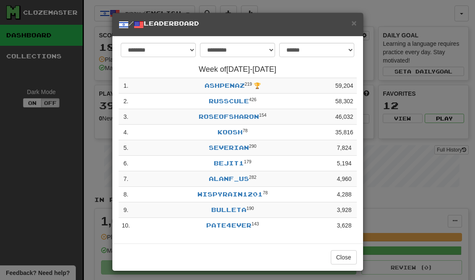
click at [352, 255] on button "Close" at bounding box center [344, 257] width 26 height 14
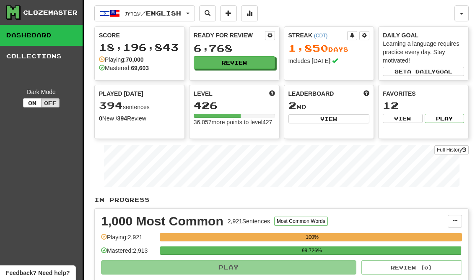
click at [251, 63] on button "Review" at bounding box center [234, 62] width 81 height 13
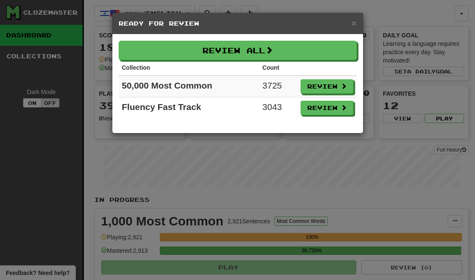
click at [329, 106] on button "Review" at bounding box center [327, 108] width 53 height 14
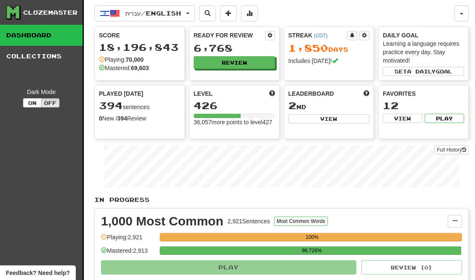
select select "**"
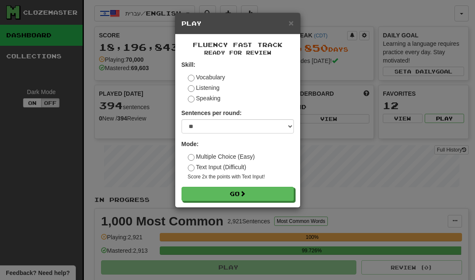
click at [275, 192] on button "Go" at bounding box center [237, 194] width 112 height 14
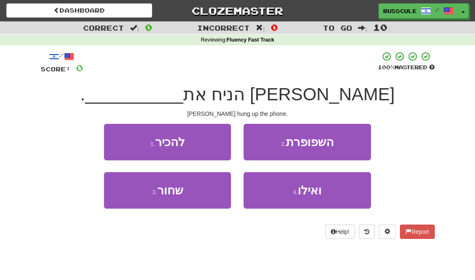
click at [206, 132] on button "1 . להכיר" at bounding box center [167, 142] width 127 height 36
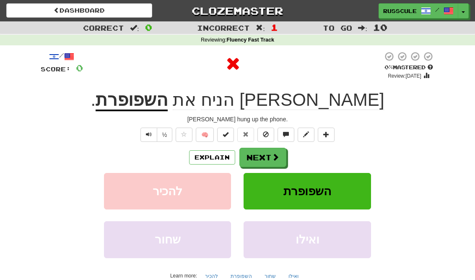
click at [280, 151] on button "Next" at bounding box center [262, 157] width 47 height 19
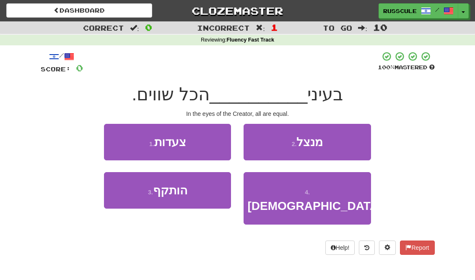
click at [294, 184] on button "4 . הבורא" at bounding box center [307, 198] width 127 height 52
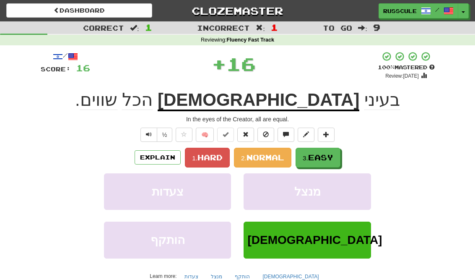
click at [316, 154] on span "Easy" at bounding box center [320, 157] width 25 height 9
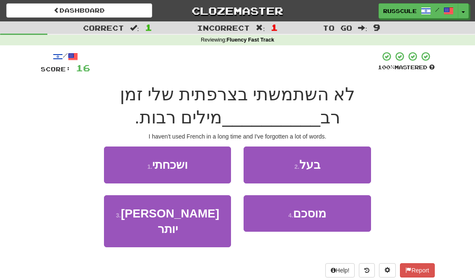
click at [196, 163] on button "1 . ושכחתי" at bounding box center [167, 164] width 127 height 36
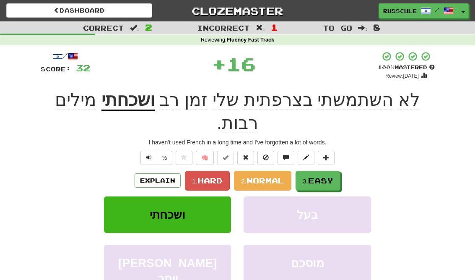
click at [329, 171] on button "3. Easy" at bounding box center [318, 181] width 45 height 20
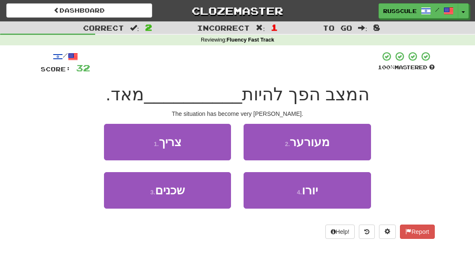
click at [332, 144] on button "2 . מעורער" at bounding box center [307, 142] width 127 height 36
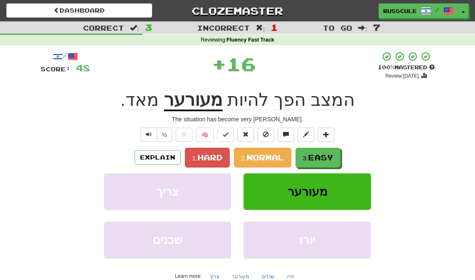
click at [318, 160] on span "Easy" at bounding box center [320, 157] width 25 height 9
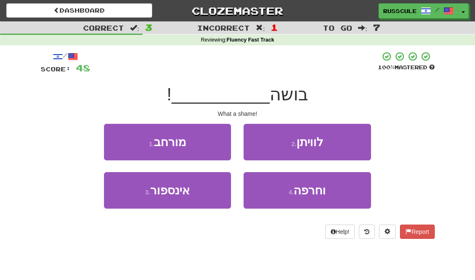
click at [286, 196] on button "4 . וחרפה" at bounding box center [307, 190] width 127 height 36
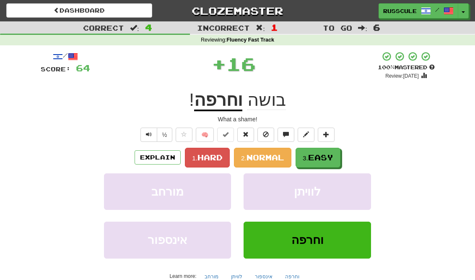
click at [324, 156] on span "Easy" at bounding box center [320, 157] width 25 height 9
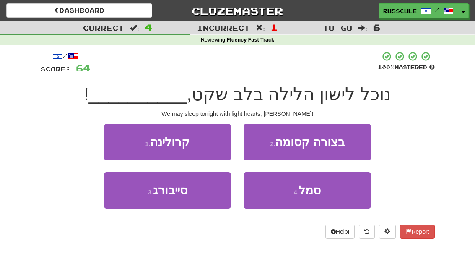
click at [207, 139] on button "1 . קרולינה" at bounding box center [167, 142] width 127 height 36
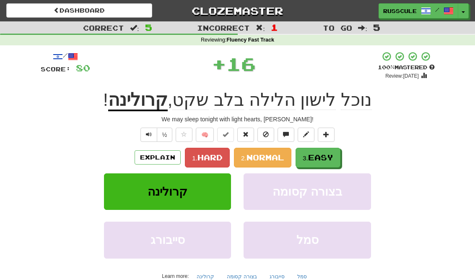
click at [323, 156] on span "Easy" at bounding box center [320, 157] width 25 height 9
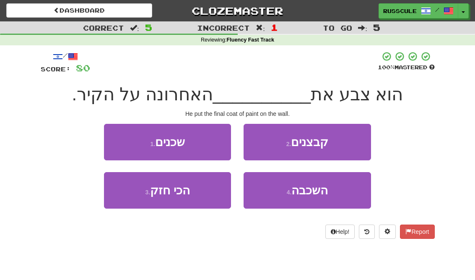
click at [287, 197] on button "4 . השכבה" at bounding box center [307, 190] width 127 height 36
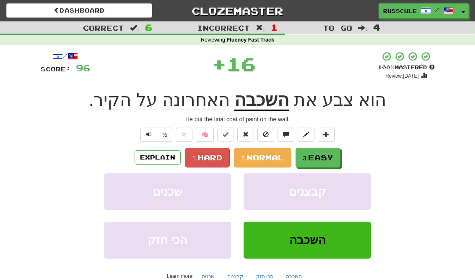
click at [331, 153] on span "Easy" at bounding box center [320, 157] width 25 height 9
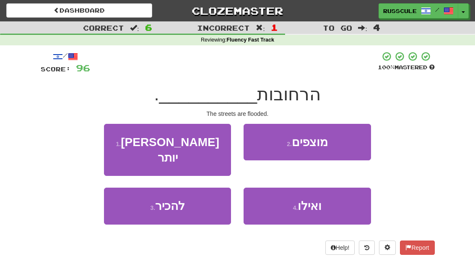
click at [338, 144] on button "2 . מוצפים" at bounding box center [307, 142] width 127 height 36
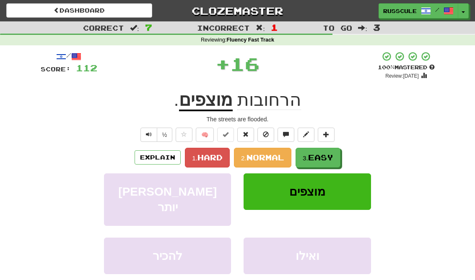
click at [327, 160] on span "Easy" at bounding box center [320, 157] width 25 height 9
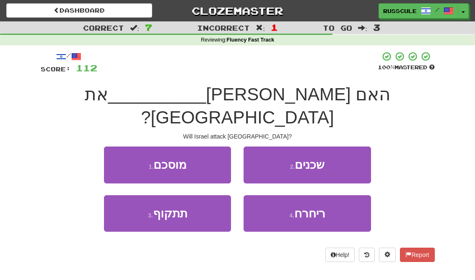
click at [194, 195] on button "3 . תתקוף" at bounding box center [167, 213] width 127 height 36
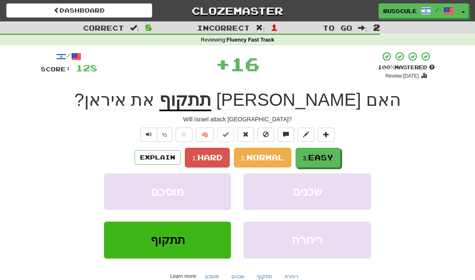
click at [322, 156] on span "Easy" at bounding box center [320, 157] width 25 height 9
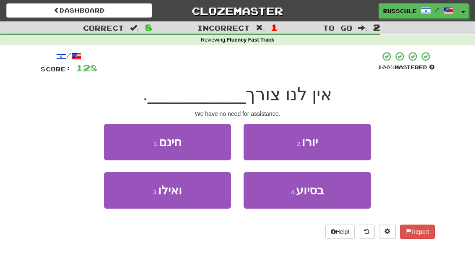
click at [290, 197] on button "4 . בסיוע" at bounding box center [307, 190] width 127 height 36
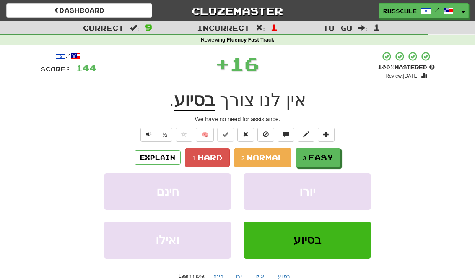
click at [322, 153] on span "Easy" at bounding box center [320, 157] width 25 height 9
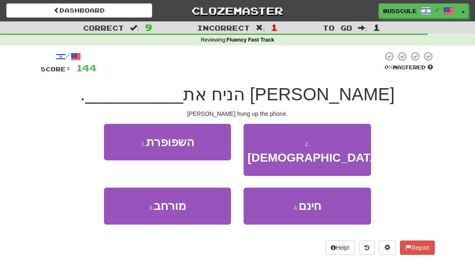
click at [207, 141] on button "1 . השפופרת" at bounding box center [167, 142] width 127 height 36
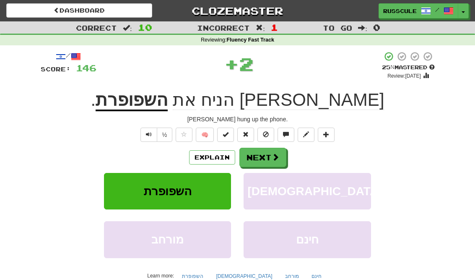
click at [275, 157] on span at bounding box center [276, 157] width 8 height 8
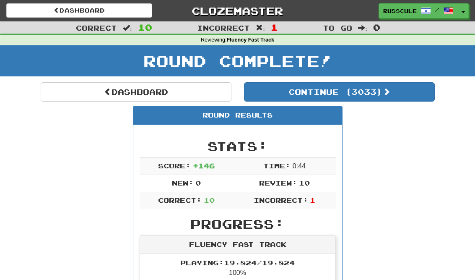
click at [181, 95] on link "Dashboard" at bounding box center [136, 91] width 191 height 19
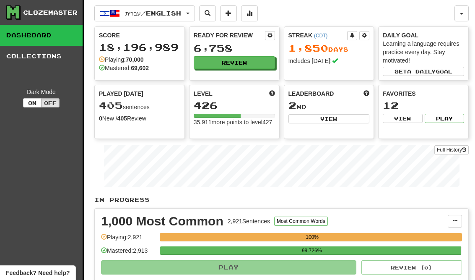
click at [335, 122] on button "View" at bounding box center [328, 118] width 81 height 9
select select "**********"
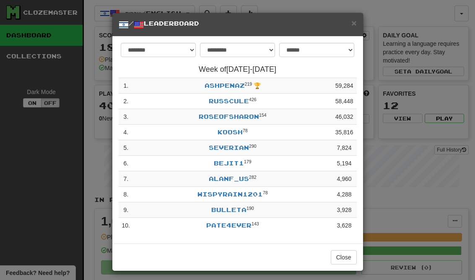
click at [351, 276] on div "**********" at bounding box center [237, 140] width 475 height 280
